Goal: Check status: Check status

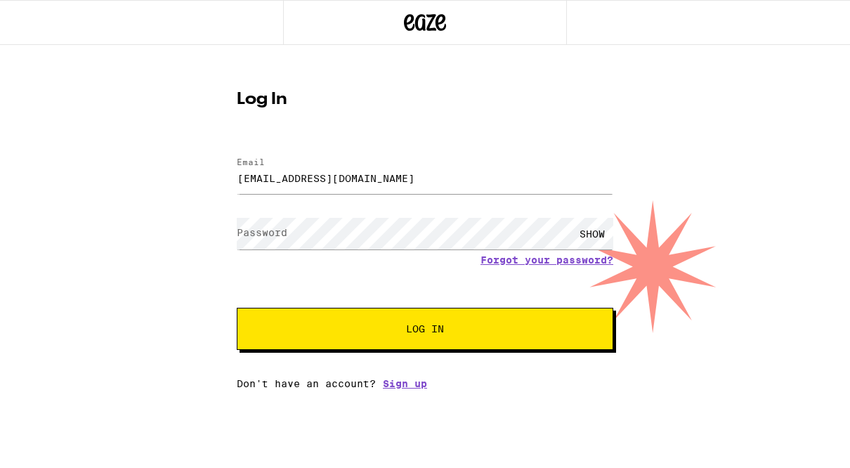
type input "[EMAIL_ADDRESS][DOMAIN_NAME]"
click at [425, 331] on button "Log In" at bounding box center [425, 329] width 376 height 42
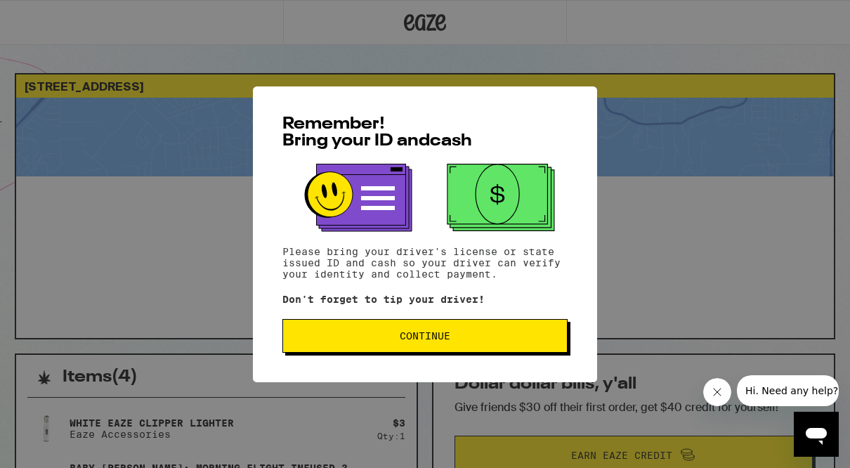
click at [414, 341] on span "Continue" at bounding box center [425, 336] width 51 height 10
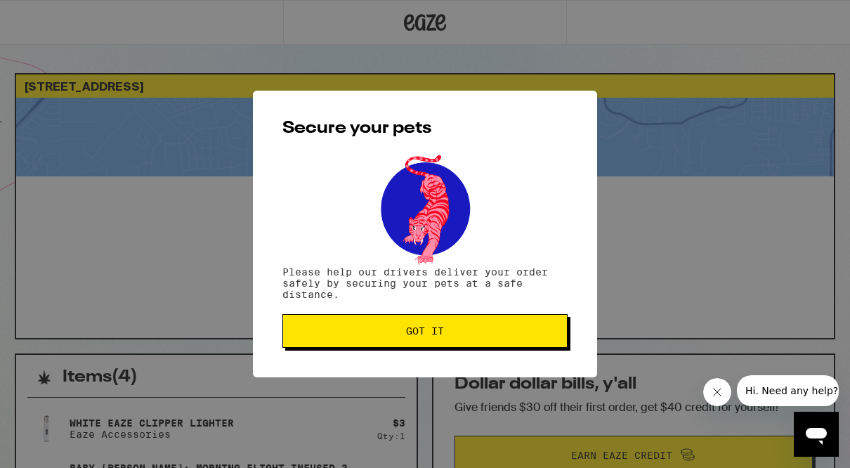
click at [414, 344] on button "Got it" at bounding box center [424, 331] width 285 height 34
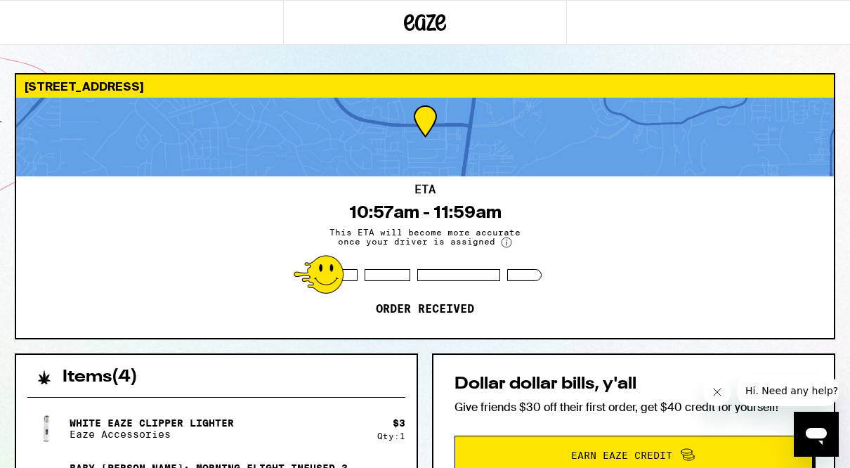
click at [273, 235] on div "ETA 10:57am - 11:59am This ETA will become more accurate once your driver is as…" at bounding box center [425, 257] width 818 height 162
click at [484, 29] on div at bounding box center [424, 22] width 283 height 45
click at [721, 396] on icon "Close message from company" at bounding box center [716, 391] width 11 height 11
